Goal: Task Accomplishment & Management: Complete application form

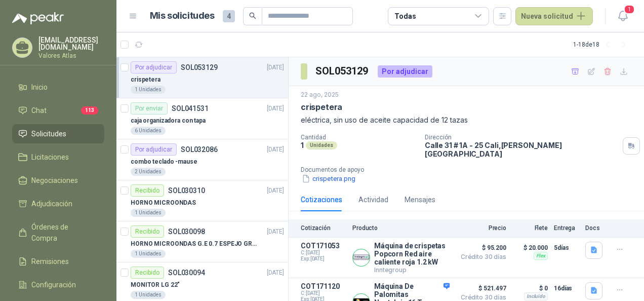
click at [584, 191] on div "Cotizaciones Actividad Mensajes" at bounding box center [466, 199] width 331 height 23
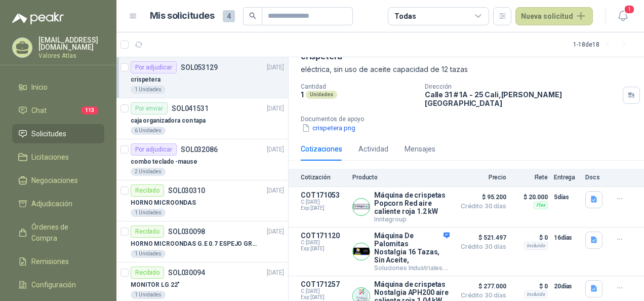
scroll to position [68, 0]
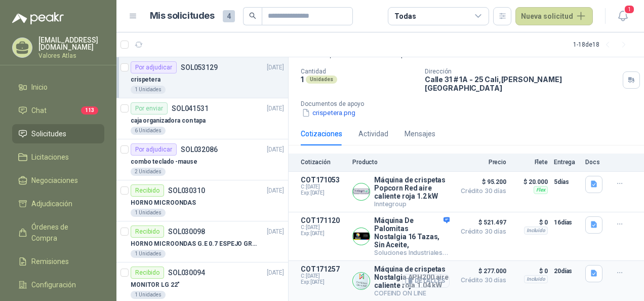
click at [413, 275] on button "Detalles" at bounding box center [426, 281] width 48 height 14
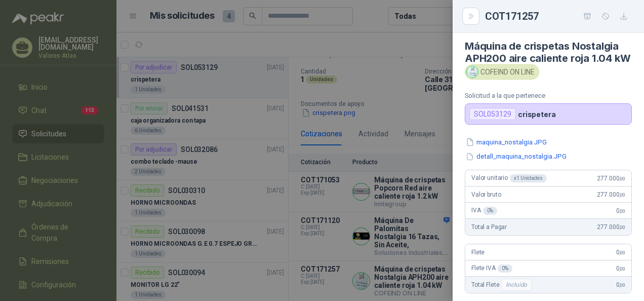
scroll to position [0, 0]
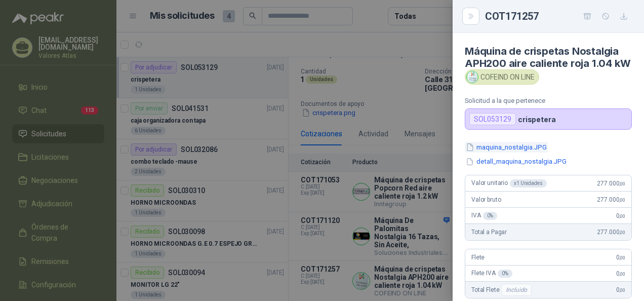
click at [506, 152] on button "maquina_nostalgia.JPG" at bounding box center [506, 147] width 83 height 11
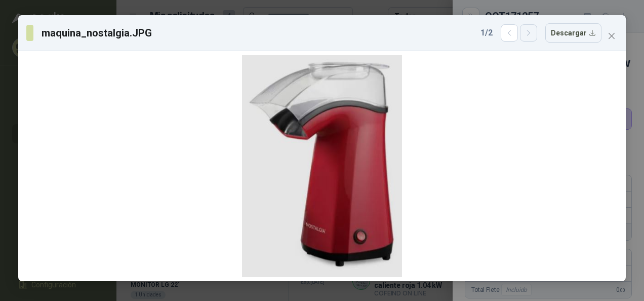
click at [529, 35] on icon "button" at bounding box center [529, 33] width 9 height 9
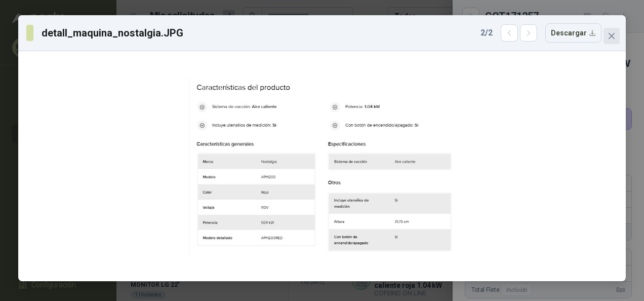
click at [614, 38] on icon "close" at bounding box center [612, 36] width 6 height 6
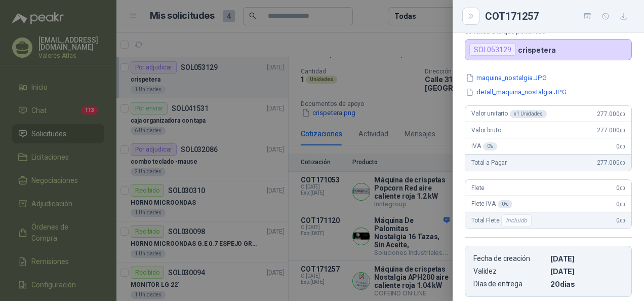
scroll to position [51, 0]
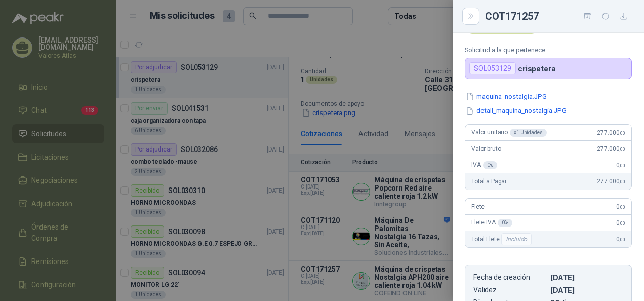
click at [446, 141] on div at bounding box center [322, 150] width 644 height 301
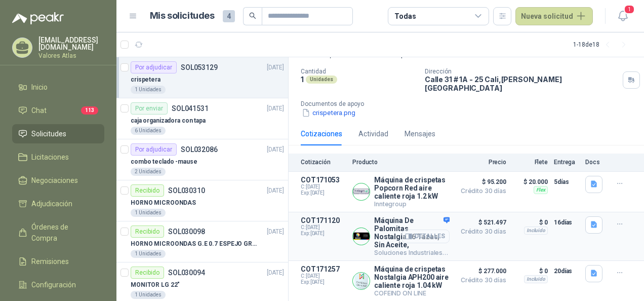
click at [410, 229] on button "Detalles" at bounding box center [426, 236] width 48 height 14
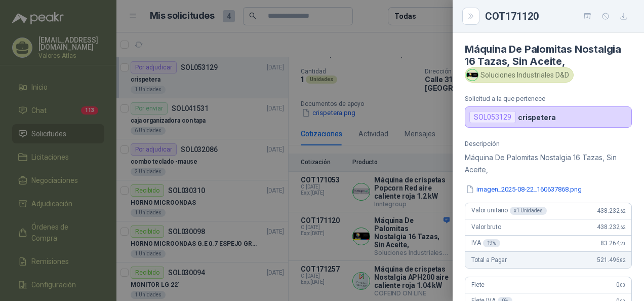
scroll to position [0, 0]
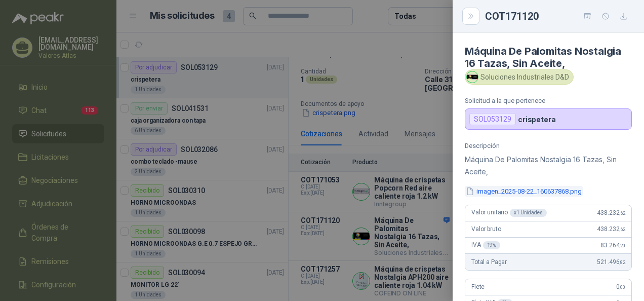
click at [528, 187] on button "imagen_2025-08-22_160637868.png" at bounding box center [524, 191] width 118 height 11
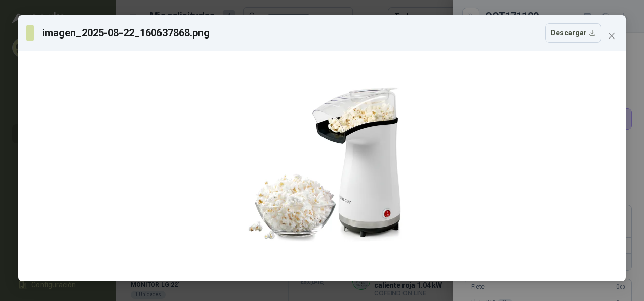
click at [613, 47] on div "imagen_2025-08-22_160637868.png Descargar" at bounding box center [322, 33] width 608 height 36
click at [614, 38] on icon "close" at bounding box center [612, 36] width 6 height 6
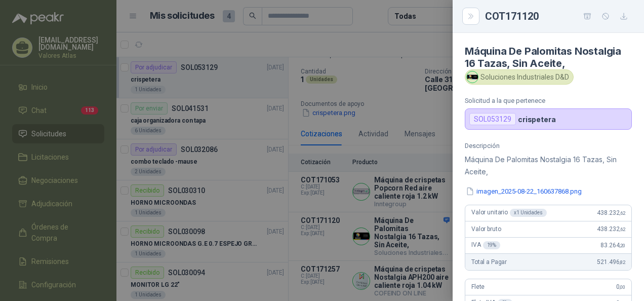
click at [384, 47] on div at bounding box center [322, 150] width 644 height 301
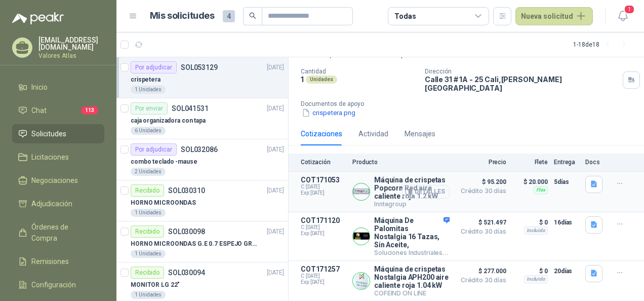
click at [429, 185] on button "Detalles" at bounding box center [426, 192] width 48 height 14
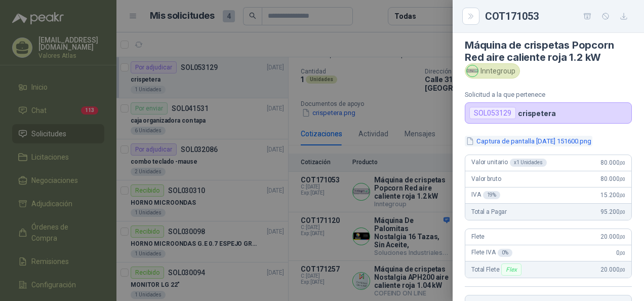
scroll to position [0, 0]
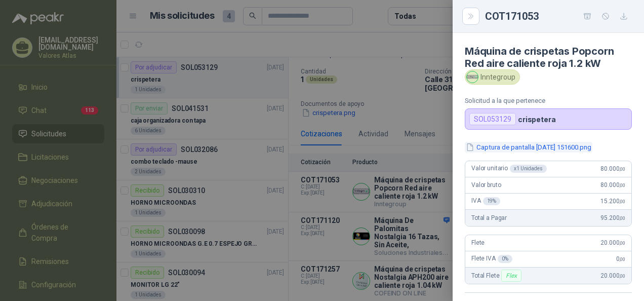
click at [482, 148] on button "Captura de pantalla [DATE] 151600.png" at bounding box center [529, 147] width 128 height 11
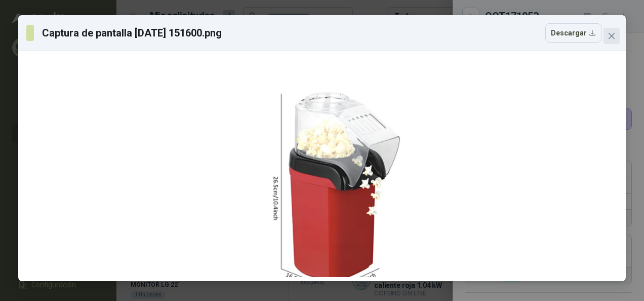
click at [611, 36] on icon "close" at bounding box center [612, 36] width 6 height 6
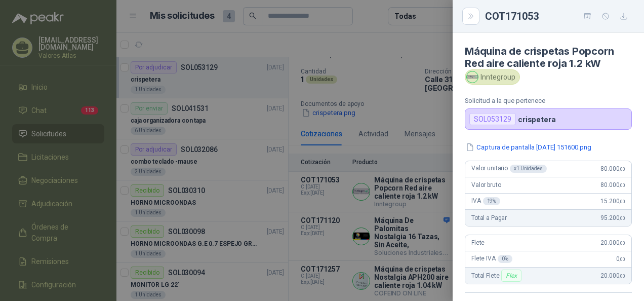
click at [402, 184] on div at bounding box center [322, 150] width 644 height 301
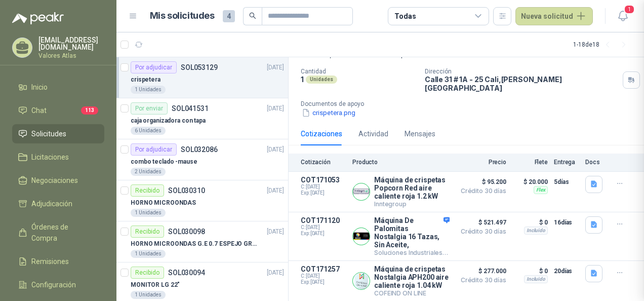
scroll to position [217, 0]
click at [409, 275] on button "Detalles" at bounding box center [426, 281] width 48 height 14
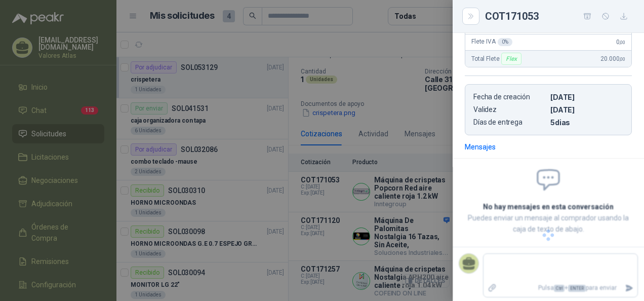
click at [409, 275] on div at bounding box center [322, 150] width 644 height 301
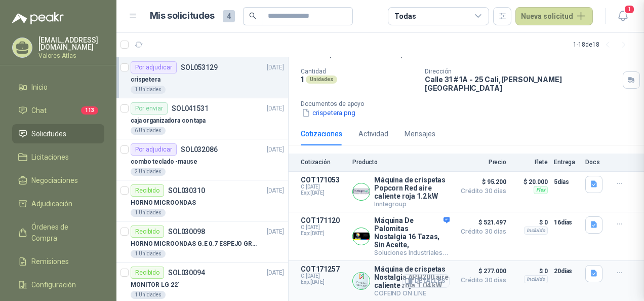
scroll to position [0, 0]
click at [409, 275] on button "Detalles" at bounding box center [426, 281] width 48 height 14
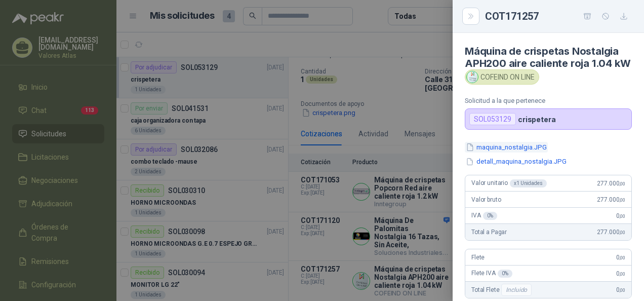
click at [497, 152] on button "maquina_nostalgia.JPG" at bounding box center [506, 147] width 83 height 11
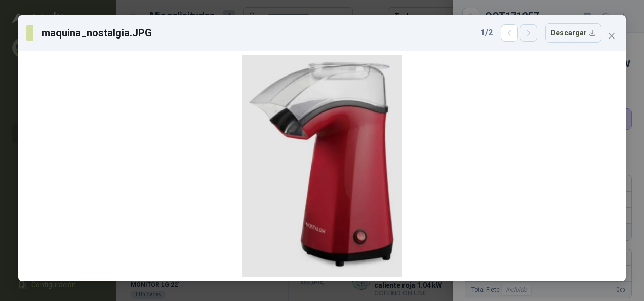
click at [529, 33] on icon "button" at bounding box center [529, 33] width 9 height 9
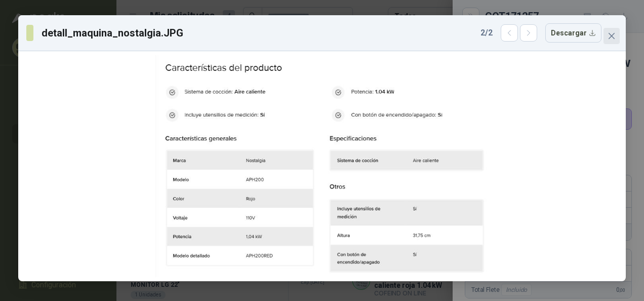
click at [617, 36] on span "Close" at bounding box center [612, 36] width 16 height 8
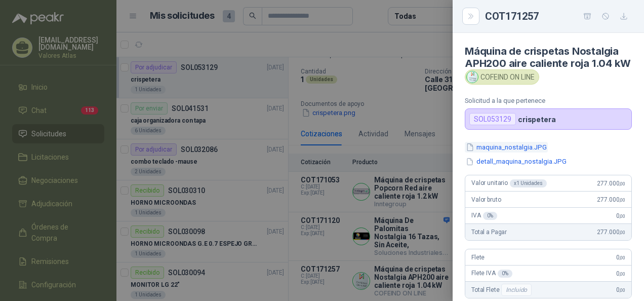
click at [486, 152] on button "maquina_nostalgia.JPG" at bounding box center [506, 147] width 83 height 11
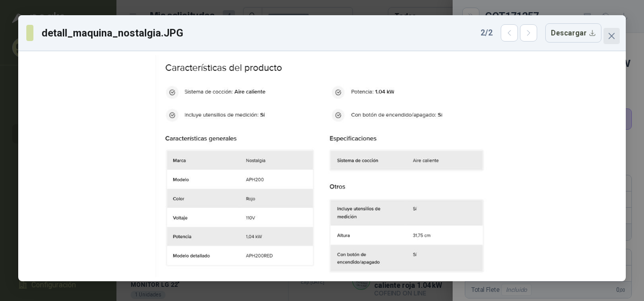
click at [610, 41] on button "Close" at bounding box center [612, 36] width 16 height 16
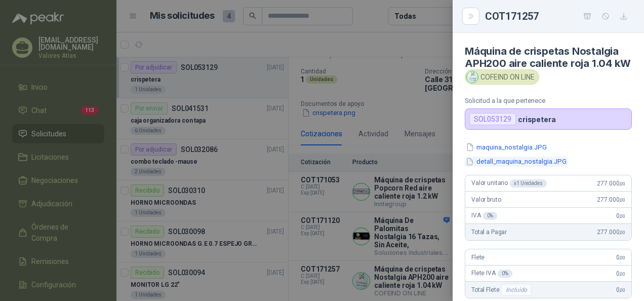
click at [492, 167] on button "detall_maquina_nostalgia.JPG" at bounding box center [516, 162] width 103 height 11
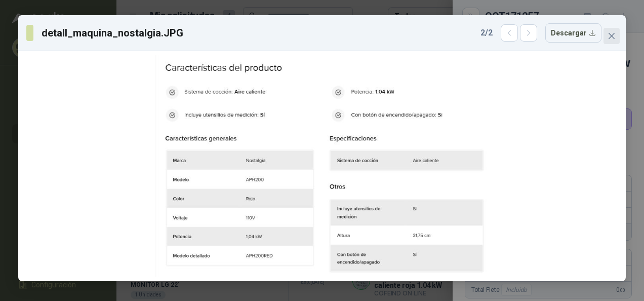
click at [619, 41] on button "Close" at bounding box center [612, 36] width 16 height 16
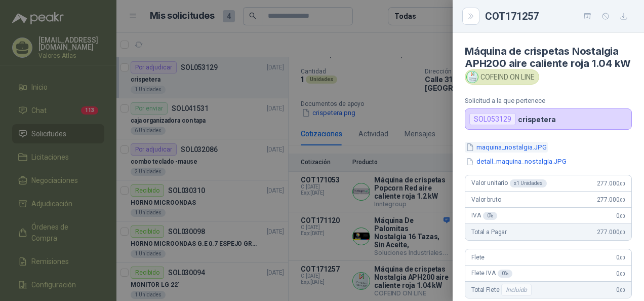
click at [487, 152] on button "maquina_nostalgia.JPG" at bounding box center [506, 147] width 83 height 11
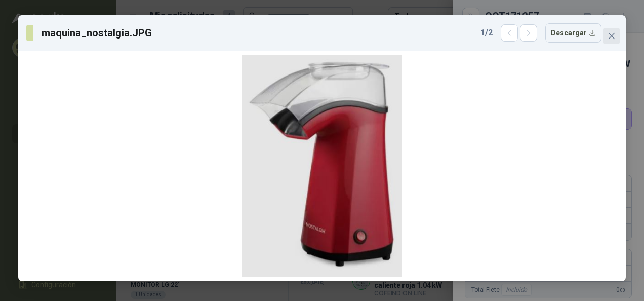
click at [616, 36] on span "Close" at bounding box center [612, 36] width 16 height 8
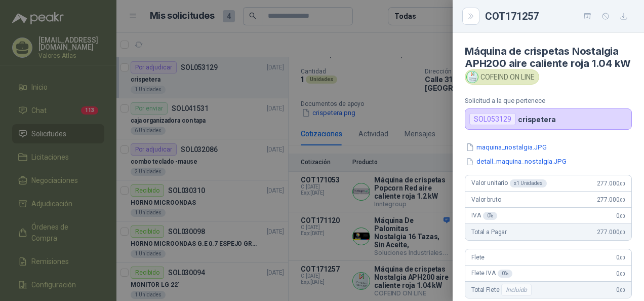
click at [421, 143] on div at bounding box center [322, 150] width 644 height 301
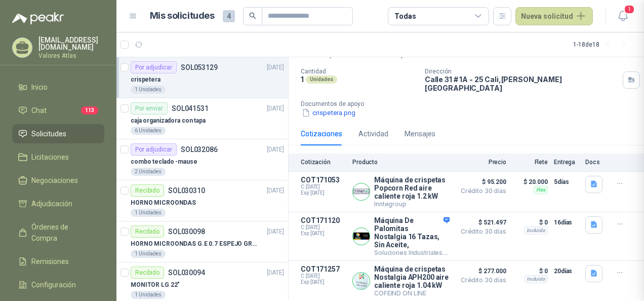
scroll to position [244, 0]
click at [405, 188] on icon "button" at bounding box center [409, 192] width 8 height 8
click at [420, 185] on button "Detalles" at bounding box center [426, 192] width 48 height 14
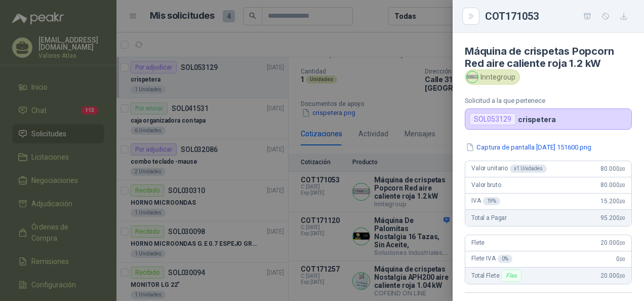
scroll to position [0, 0]
click at [507, 146] on button "Captura de pantalla [DATE] 151600.png" at bounding box center [529, 147] width 128 height 11
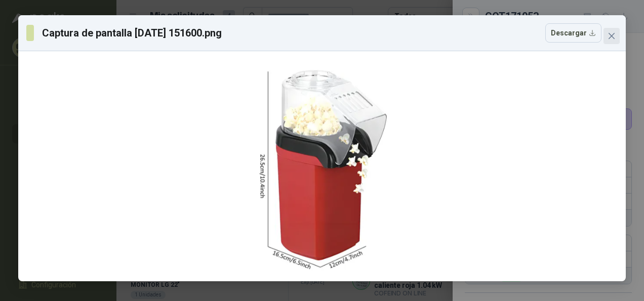
click at [608, 36] on icon "close" at bounding box center [612, 36] width 8 height 8
click at [608, 36] on div "Captura de pantalla 2025-08-22 151600.png Descargar" at bounding box center [322, 150] width 644 height 301
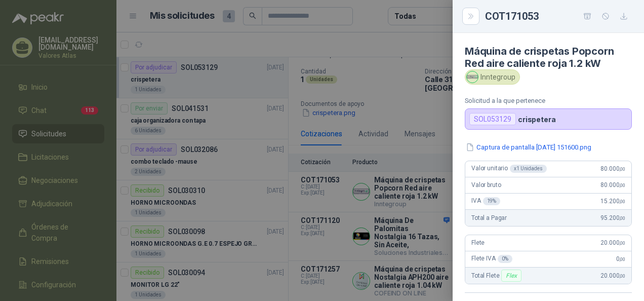
click at [348, 271] on div at bounding box center [322, 150] width 644 height 301
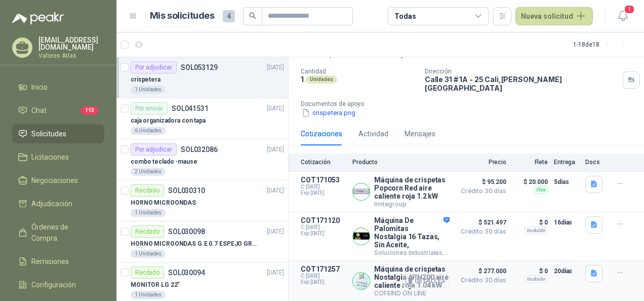
click at [428, 276] on button "Detalles" at bounding box center [426, 281] width 48 height 14
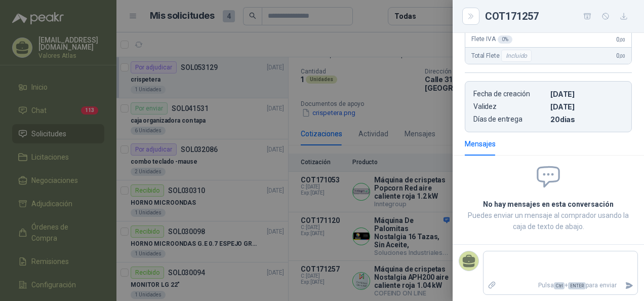
scroll to position [0, 0]
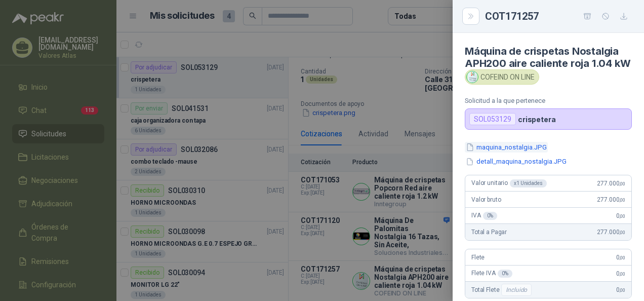
click at [502, 152] on button "maquina_nostalgia.JPG" at bounding box center [506, 147] width 83 height 11
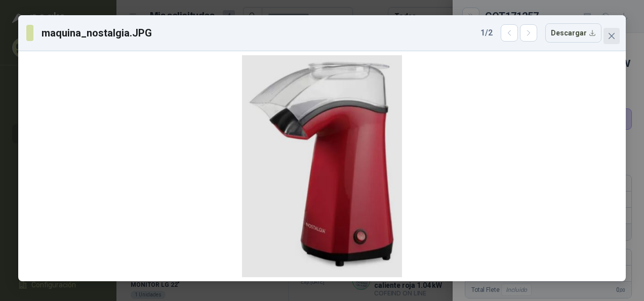
click at [618, 37] on span "Close" at bounding box center [612, 36] width 16 height 8
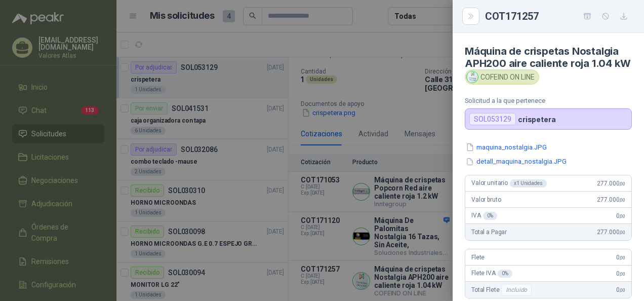
click at [443, 173] on div at bounding box center [322, 150] width 644 height 301
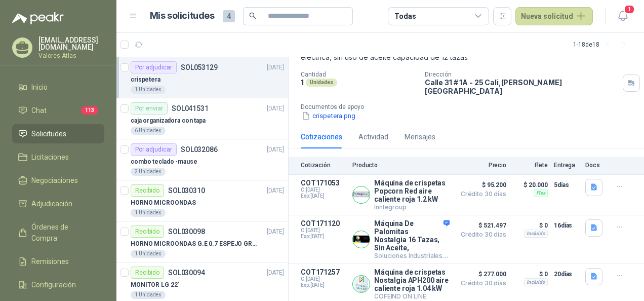
scroll to position [68, 0]
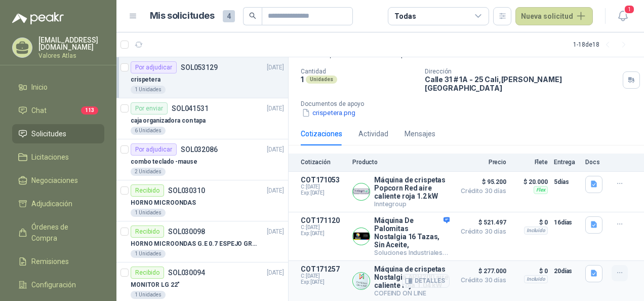
click at [616, 268] on icon "button" at bounding box center [620, 272] width 9 height 9
click at [421, 185] on button "Detalles" at bounding box center [426, 192] width 48 height 14
click at [422, 185] on button "Detalles" at bounding box center [426, 192] width 48 height 14
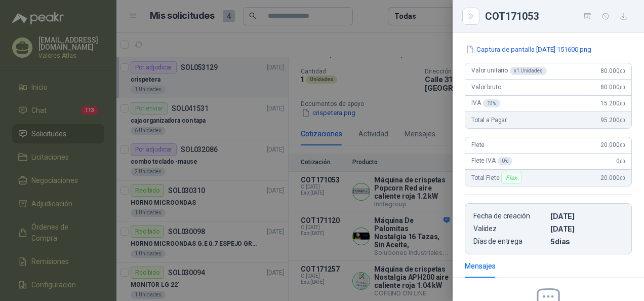
scroll to position [0, 0]
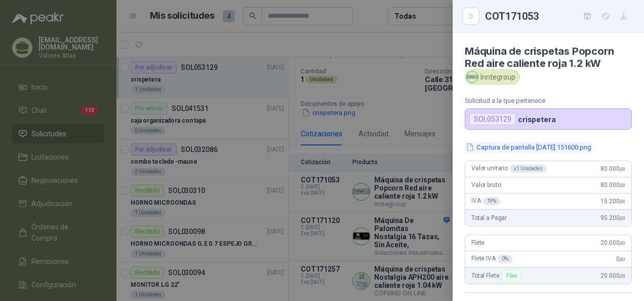
click at [509, 147] on button "Captura de pantalla [DATE] 151600.png" at bounding box center [529, 147] width 128 height 11
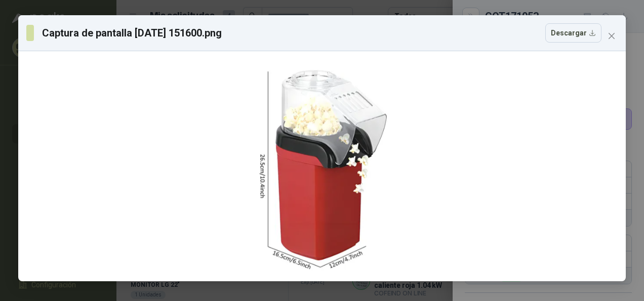
click at [613, 37] on span "Close" at bounding box center [612, 36] width 16 height 8
click at [613, 37] on div "Captura de pantalla 2025-08-22 151600.png Descargar" at bounding box center [322, 150] width 644 height 301
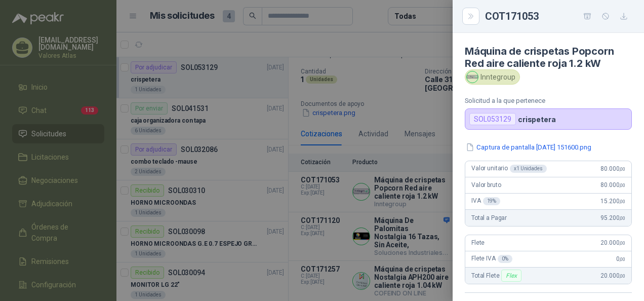
click at [339, 268] on div at bounding box center [322, 150] width 644 height 301
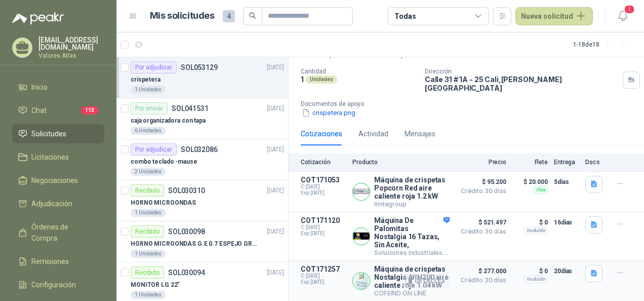
click at [417, 277] on button "Detalles" at bounding box center [426, 281] width 48 height 14
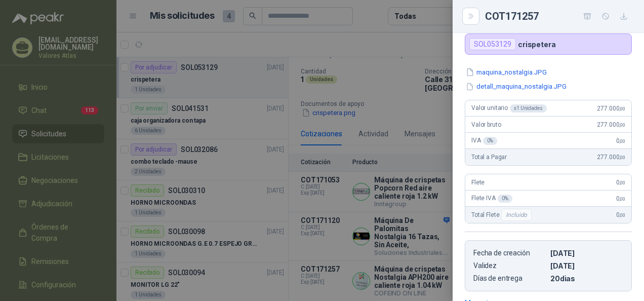
scroll to position [0, 0]
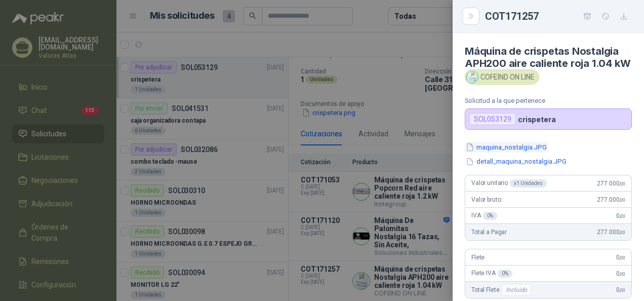
click at [497, 152] on button "maquina_nostalgia.JPG" at bounding box center [506, 147] width 83 height 11
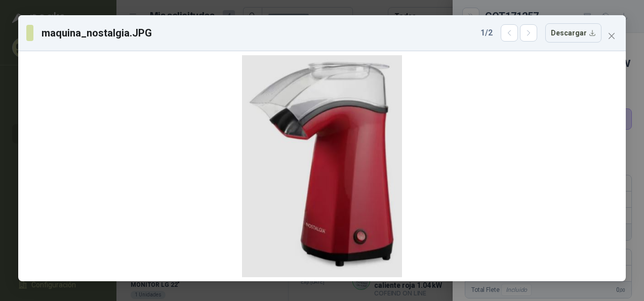
click at [614, 47] on div "maquina_nostalgia.JPG 1 / 2 Descargar" at bounding box center [322, 33] width 608 height 36
click at [619, 34] on span "Close" at bounding box center [612, 36] width 16 height 8
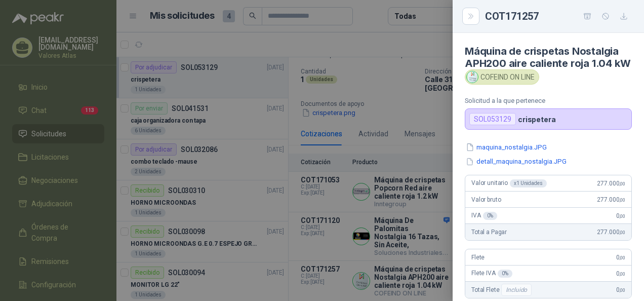
click at [413, 172] on div at bounding box center [322, 150] width 644 height 301
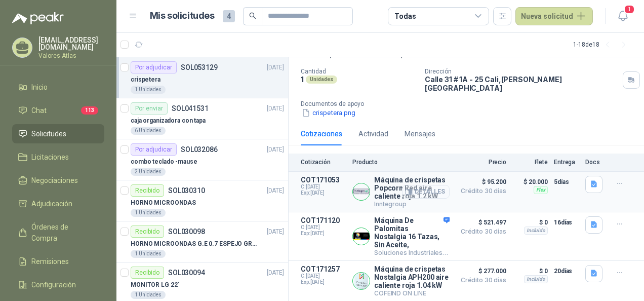
click at [432, 185] on button "Detalles" at bounding box center [426, 192] width 48 height 14
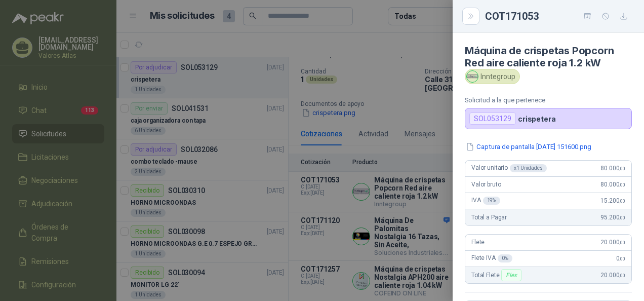
scroll to position [0, 0]
click at [492, 144] on button "Captura de pantalla [DATE] 151600.png" at bounding box center [529, 147] width 128 height 11
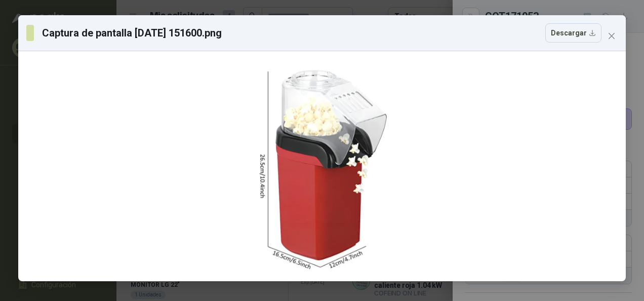
click at [614, 38] on icon "close" at bounding box center [612, 36] width 8 height 8
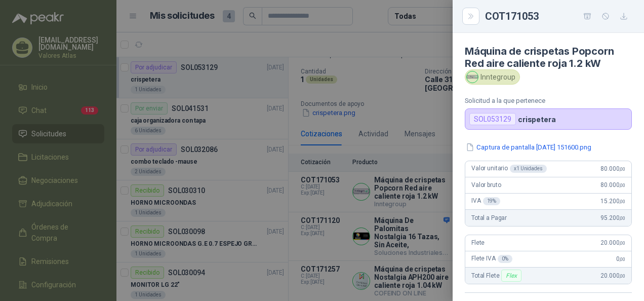
click at [407, 193] on div at bounding box center [322, 150] width 644 height 301
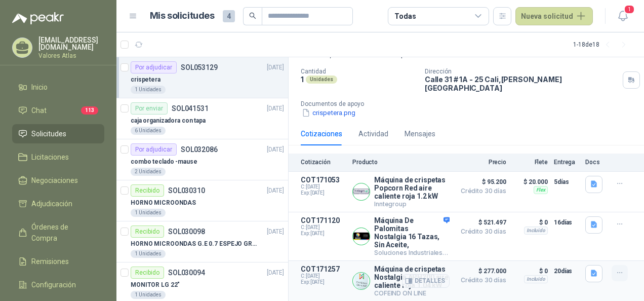
click at [616, 268] on icon "button" at bounding box center [620, 272] width 9 height 9
click at [600, 224] on button "Añadir" at bounding box center [599, 224] width 81 height 16
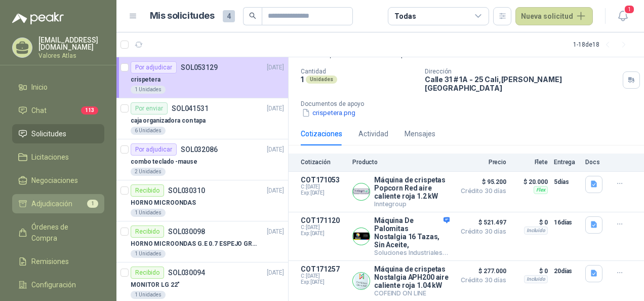
click at [30, 200] on li "Adjudicación 1" at bounding box center [58, 203] width 80 height 11
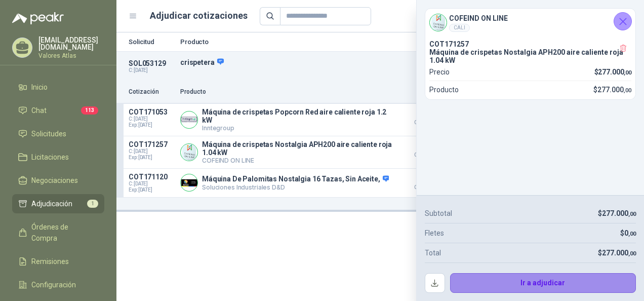
click at [514, 279] on button "Ir a adjudicar" at bounding box center [543, 283] width 186 height 20
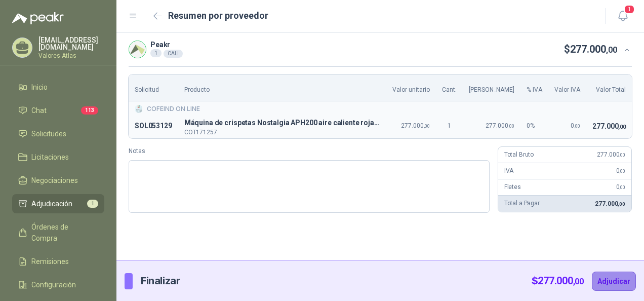
click at [627, 278] on button "Adjudicar" at bounding box center [614, 280] width 44 height 19
